Goal: Task Accomplishment & Management: Complete application form

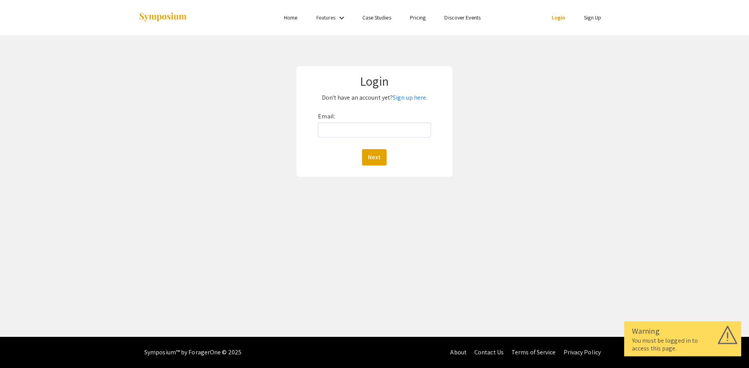
drag, startPoint x: 0, startPoint y: 0, endPoint x: 545, endPoint y: 233, distance: 592.7
click at [545, 233] on div "Skip navigation Home Features keyboard_arrow_down Case Studies Pricing Discover…" at bounding box center [374, 168] width 749 height 337
